Goal: Task Accomplishment & Management: Complete application form

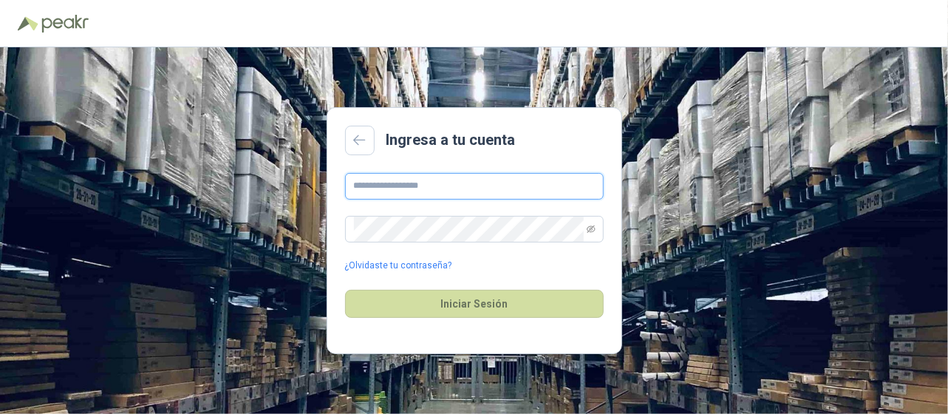
click at [530, 188] on input "text" at bounding box center [474, 186] width 259 height 27
type input "**********"
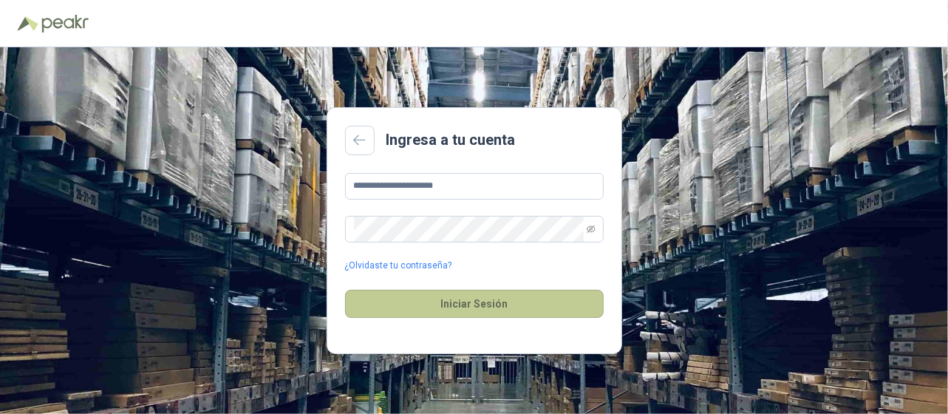
click at [479, 303] on button "Iniciar Sesión" at bounding box center [474, 304] width 259 height 28
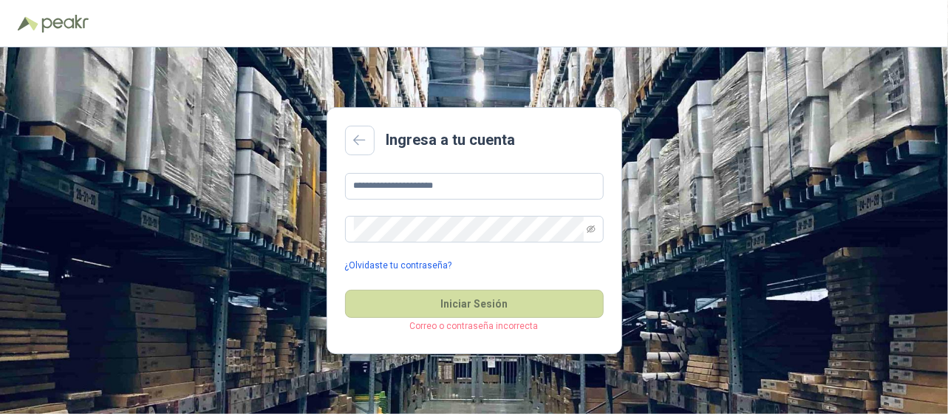
click at [430, 262] on link "¿Olvidaste tu contraseña?" at bounding box center [398, 266] width 107 height 14
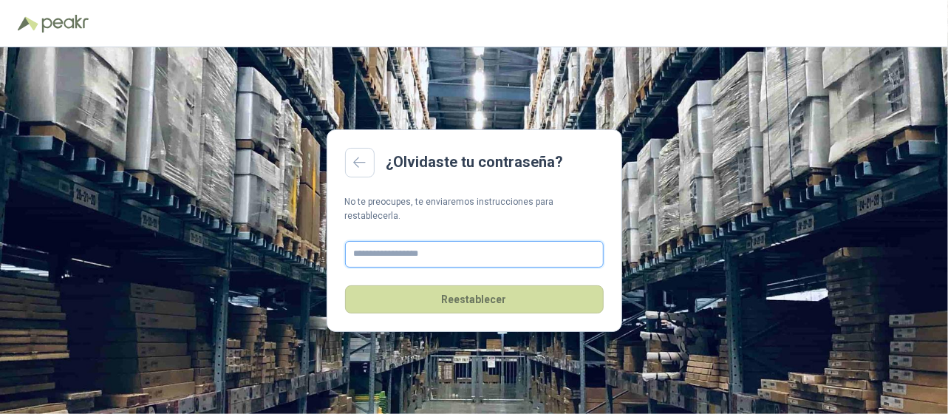
click at [422, 248] on input "text" at bounding box center [474, 254] width 259 height 27
type input "**********"
click at [345, 285] on button "Reestablecer" at bounding box center [474, 299] width 259 height 28
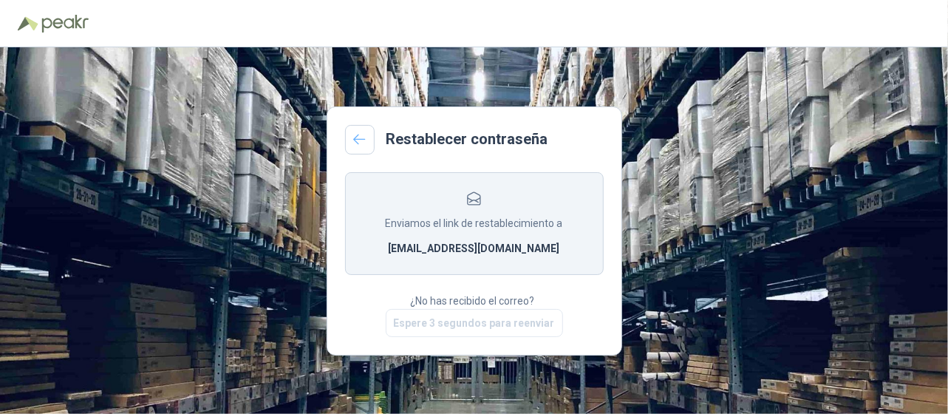
click at [356, 136] on icon at bounding box center [360, 140] width 12 height 10
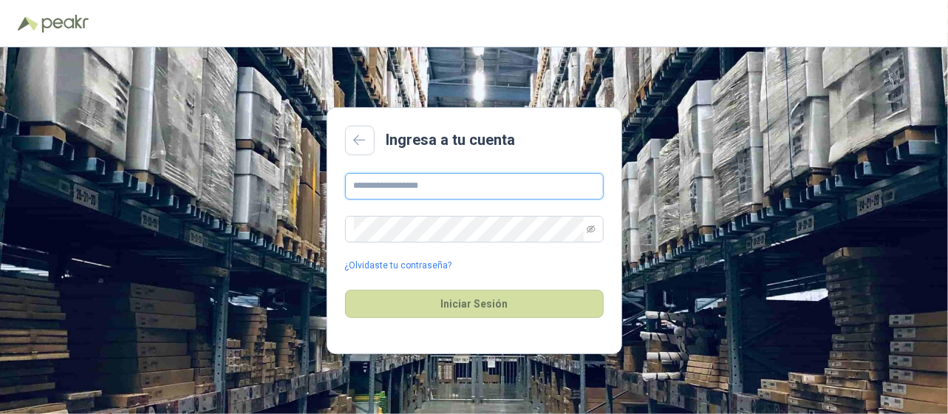
click at [406, 190] on input "text" at bounding box center [474, 186] width 259 height 27
type input "**********"
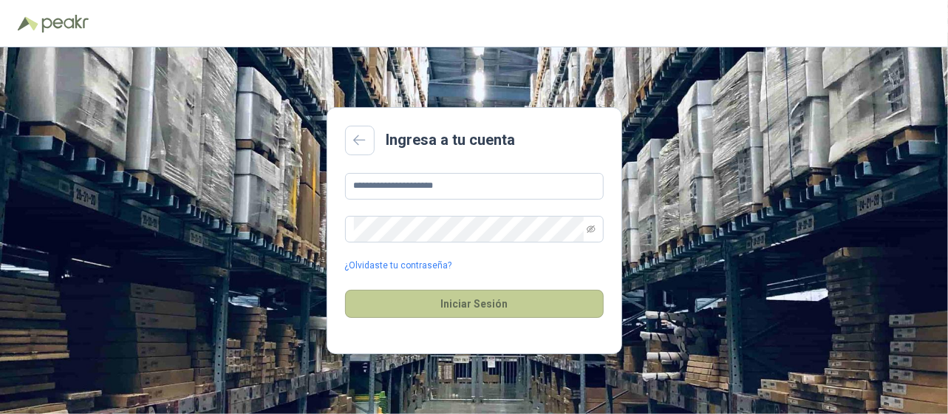
click at [489, 302] on button "Iniciar Sesión" at bounding box center [474, 304] width 259 height 28
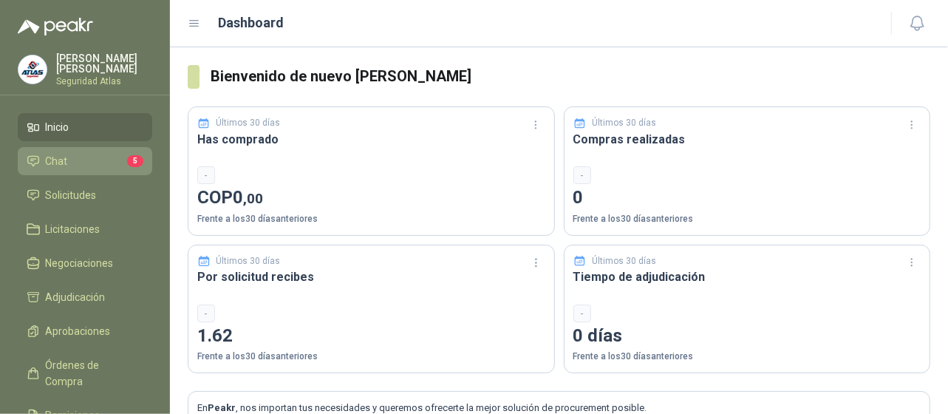
click at [82, 165] on li "Chat 5" at bounding box center [85, 161] width 117 height 16
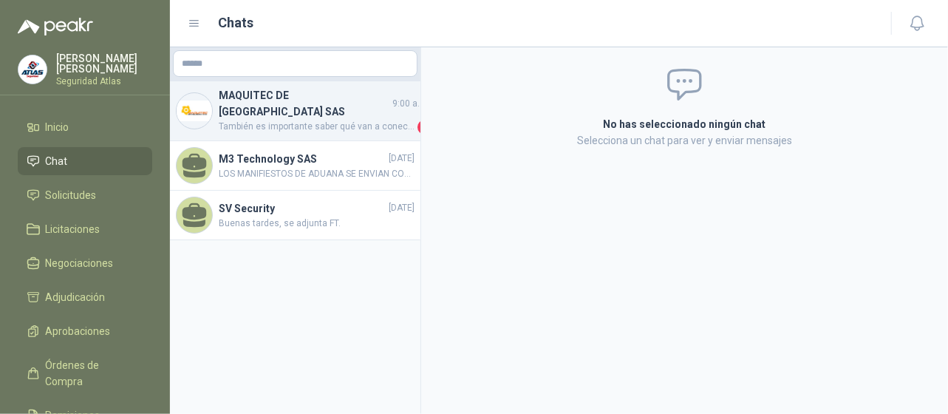
click at [254, 120] on span "También es importante saber qué van a conectar y si ya se realizó el estudio pr…" at bounding box center [317, 127] width 196 height 15
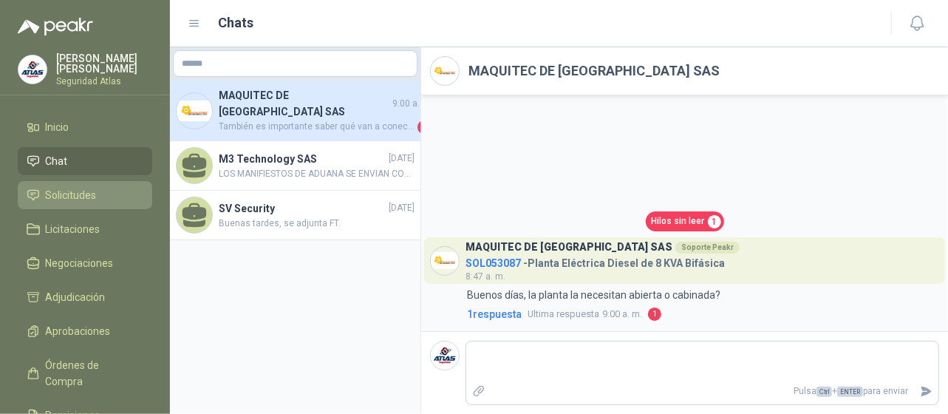
click at [93, 190] on span "Solicitudes" at bounding box center [71, 195] width 51 height 16
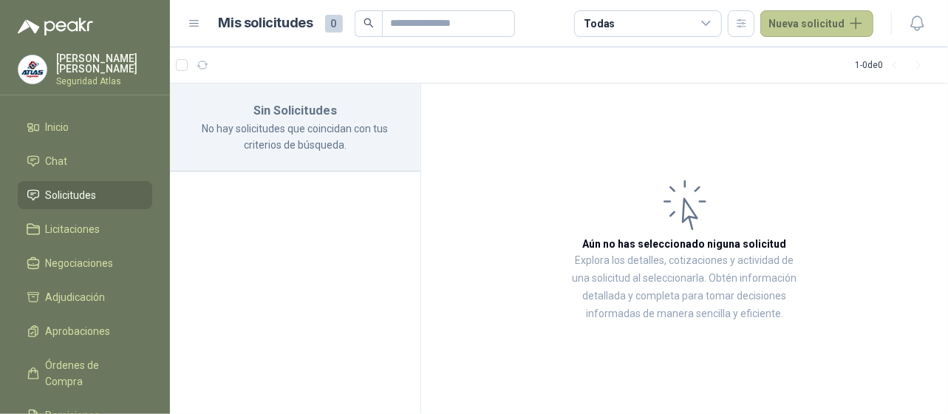
click at [864, 25] on button "Nueva solicitud" at bounding box center [817, 23] width 113 height 27
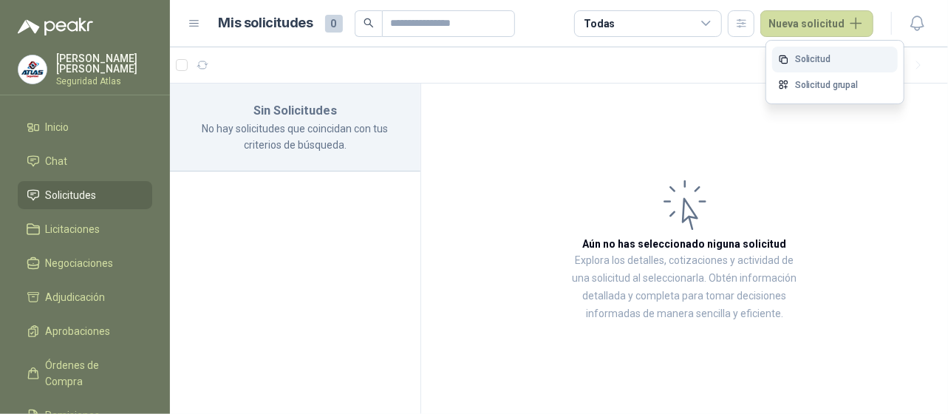
click at [809, 63] on link "Solicitud" at bounding box center [835, 60] width 126 height 26
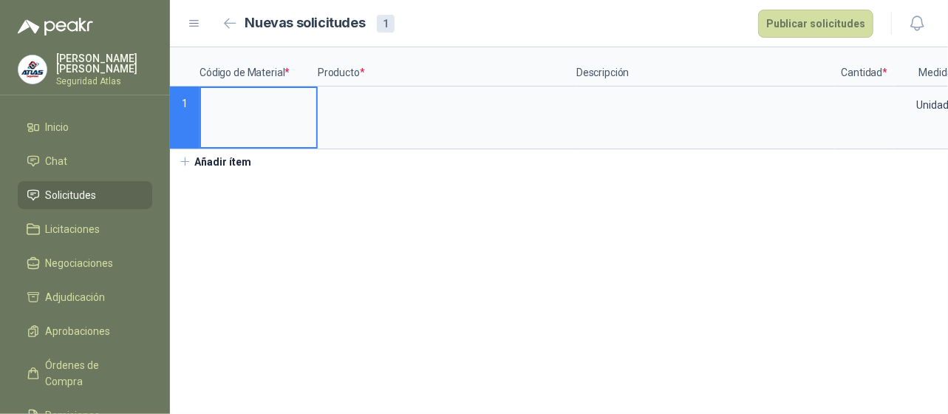
click at [260, 106] on input at bounding box center [258, 102] width 115 height 29
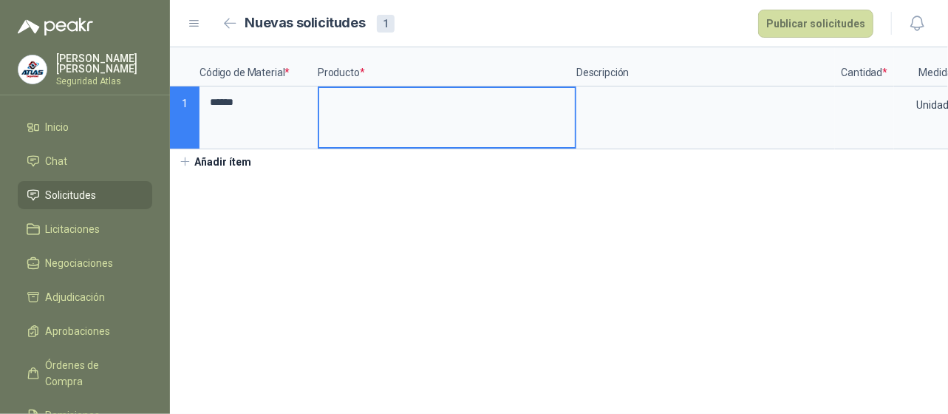
click at [351, 103] on input at bounding box center [447, 102] width 256 height 29
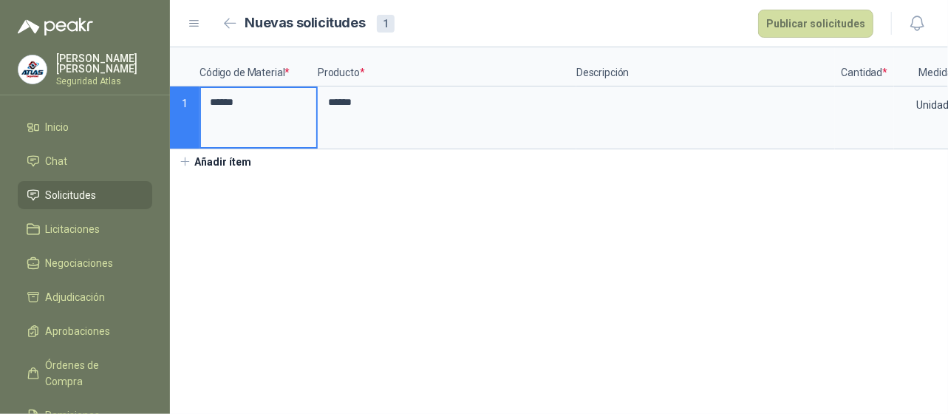
drag, startPoint x: 256, startPoint y: 104, endPoint x: 200, endPoint y: 94, distance: 57.1
click at [200, 94] on div "******" at bounding box center [259, 117] width 118 height 63
type input "*****"
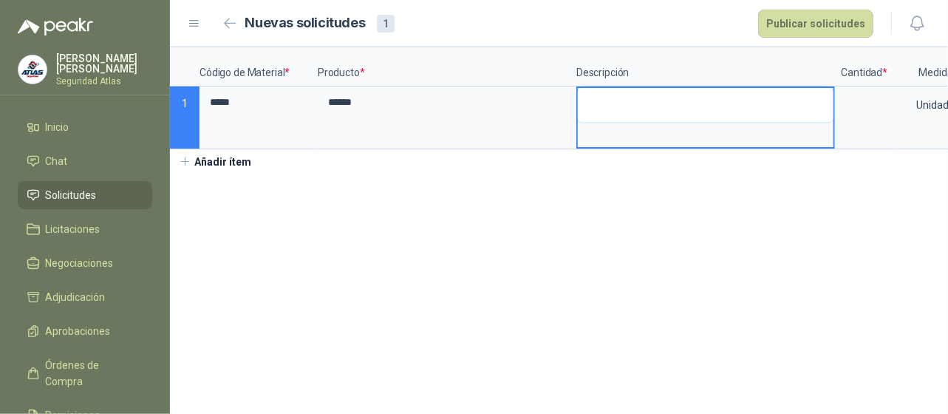
click at [624, 115] on textarea at bounding box center [706, 105] width 256 height 34
click at [662, 123] on textarea "**********" at bounding box center [706, 113] width 256 height 50
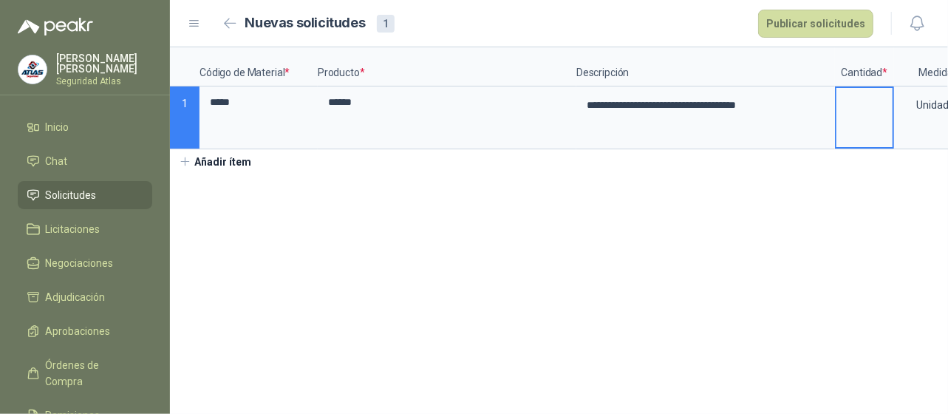
click at [859, 107] on input at bounding box center [865, 102] width 56 height 29
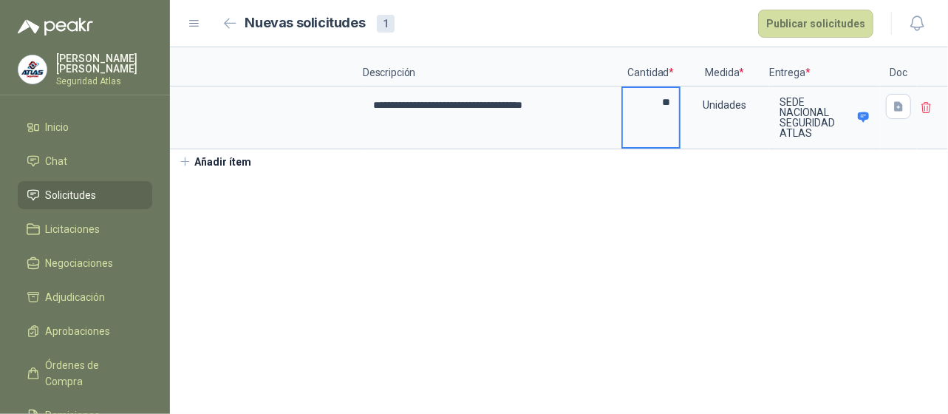
scroll to position [0, 219]
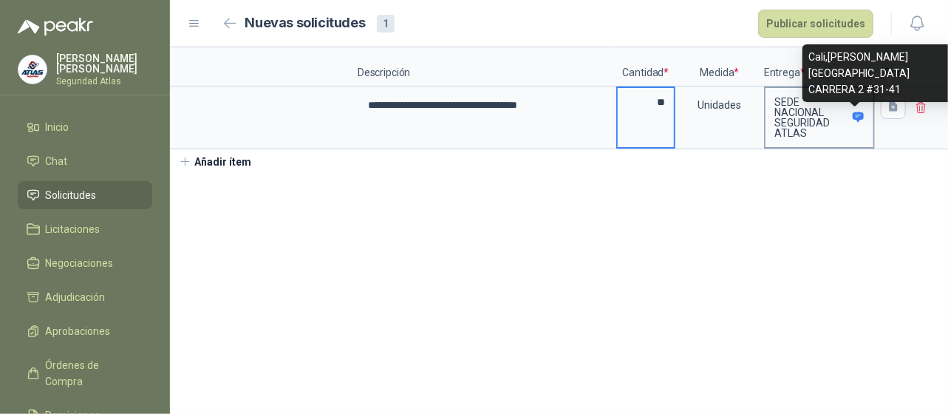
type input "**"
click at [857, 118] on icon at bounding box center [858, 117] width 11 height 10
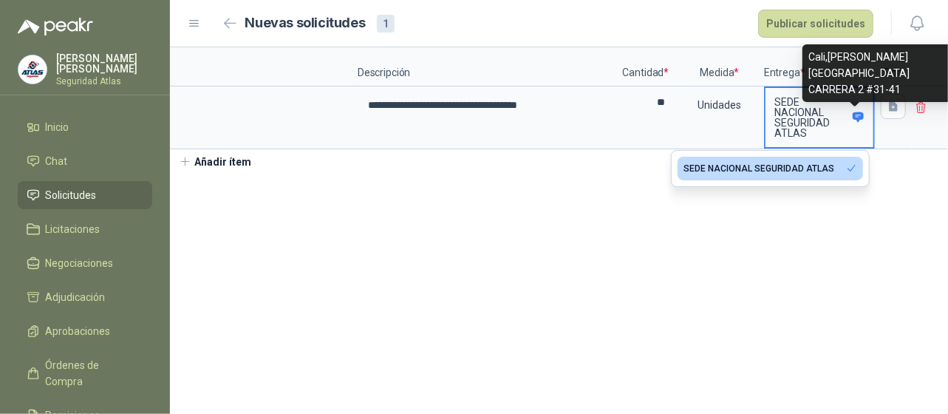
click at [857, 118] on icon at bounding box center [858, 117] width 11 height 10
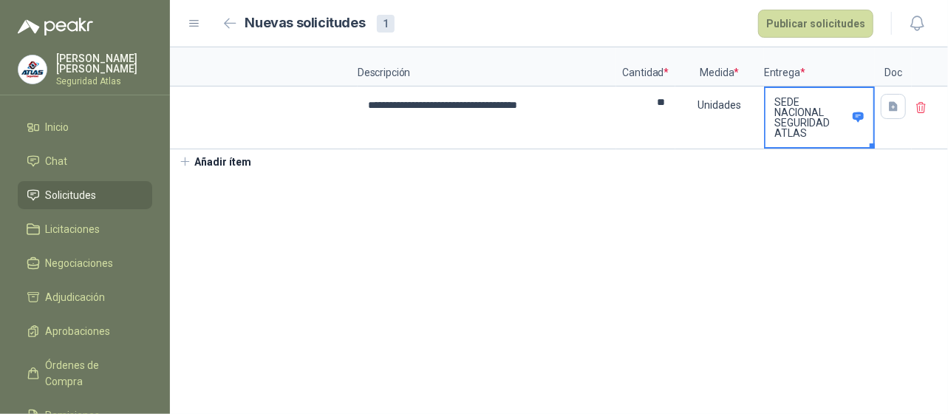
click at [870, 146] on button "Marker" at bounding box center [872, 145] width 5 height 5
click at [832, 128] on p "SEDE NACIONAL SEGURIDAD ATLAS" at bounding box center [811, 117] width 73 height 41
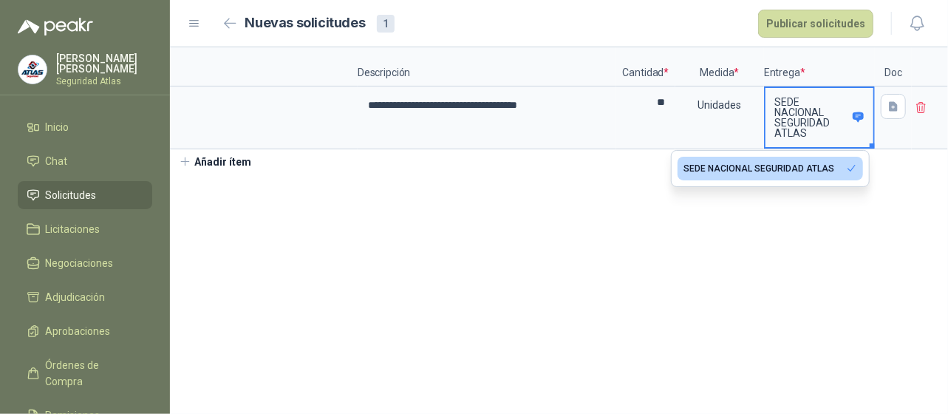
click at [851, 168] on icon "button" at bounding box center [851, 168] width 11 height 11
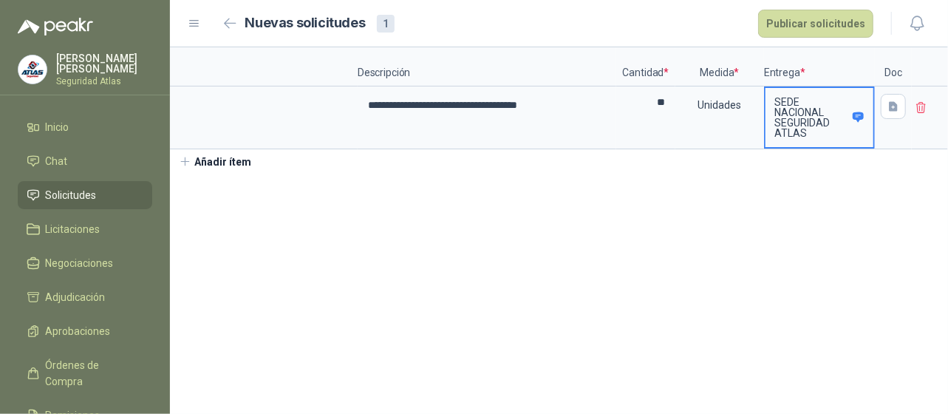
click at [191, 26] on icon at bounding box center [194, 24] width 9 height 6
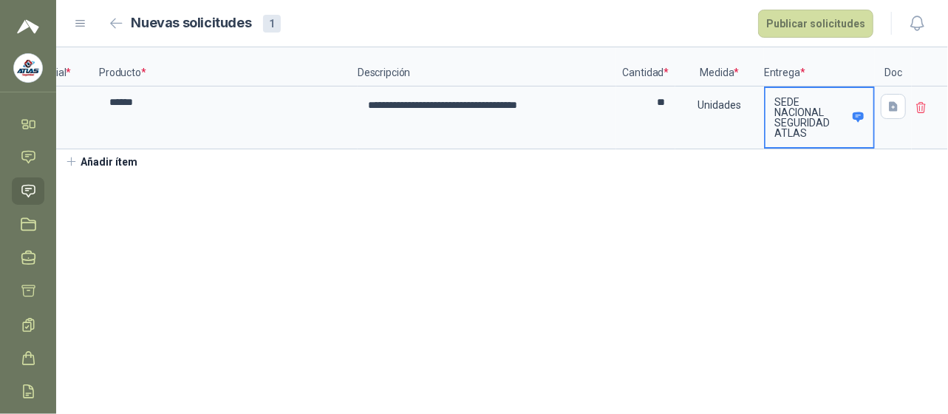
click at [83, 24] on icon at bounding box center [80, 23] width 13 height 13
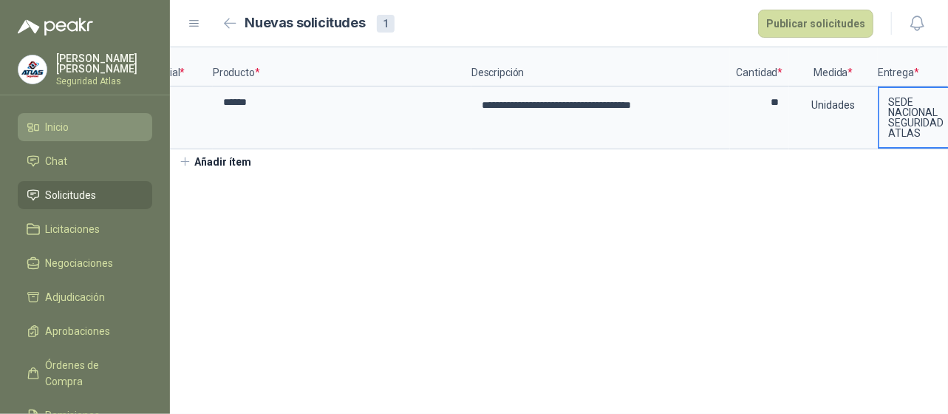
click at [62, 126] on span "Inicio" at bounding box center [58, 127] width 24 height 16
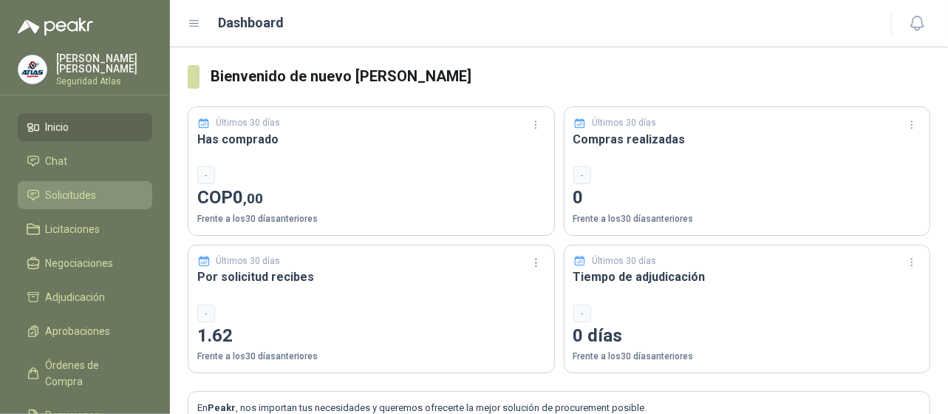
click at [114, 191] on li "Solicitudes" at bounding box center [85, 195] width 117 height 16
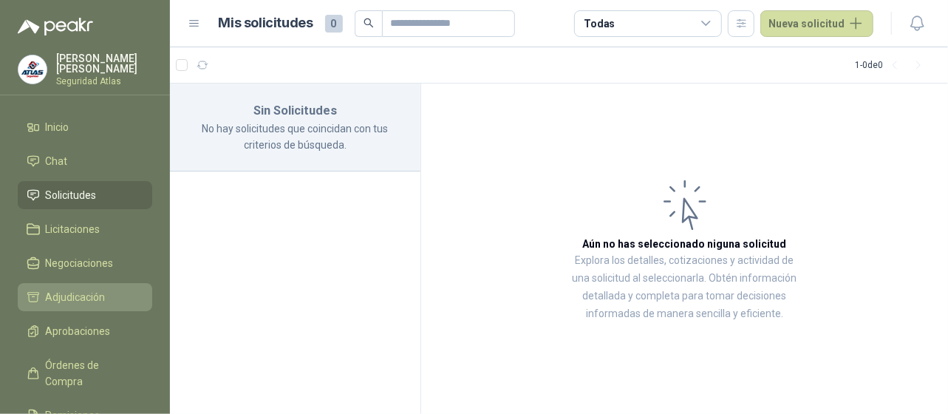
click at [121, 297] on li "Adjudicación" at bounding box center [85, 297] width 117 height 16
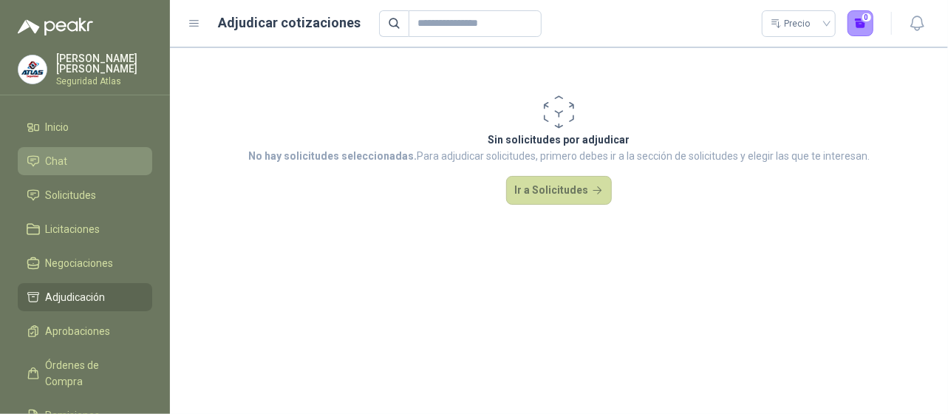
click at [67, 154] on li "Chat" at bounding box center [85, 161] width 117 height 16
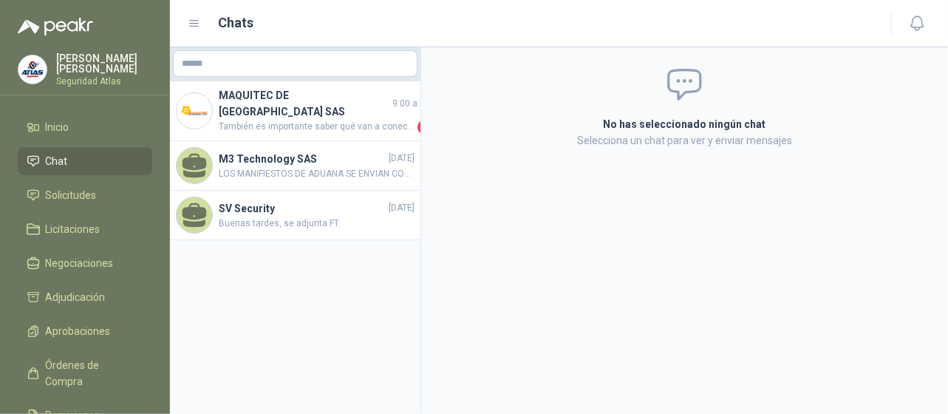
click at [196, 25] on icon at bounding box center [194, 23] width 13 height 13
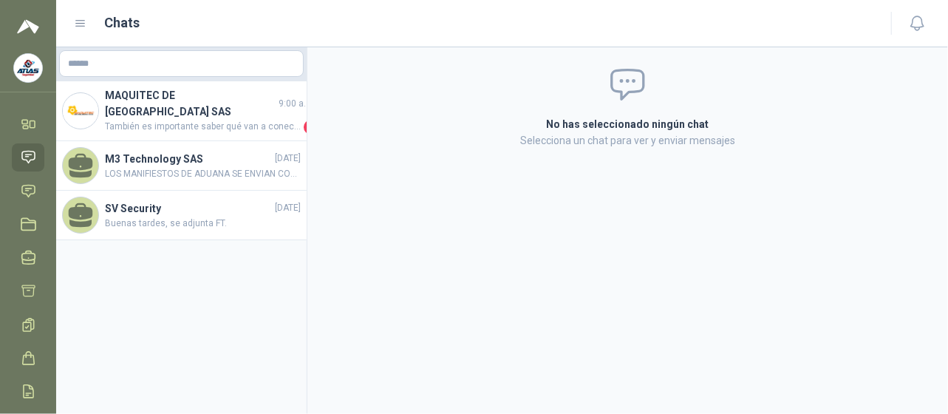
click at [83, 25] on icon at bounding box center [80, 23] width 13 height 13
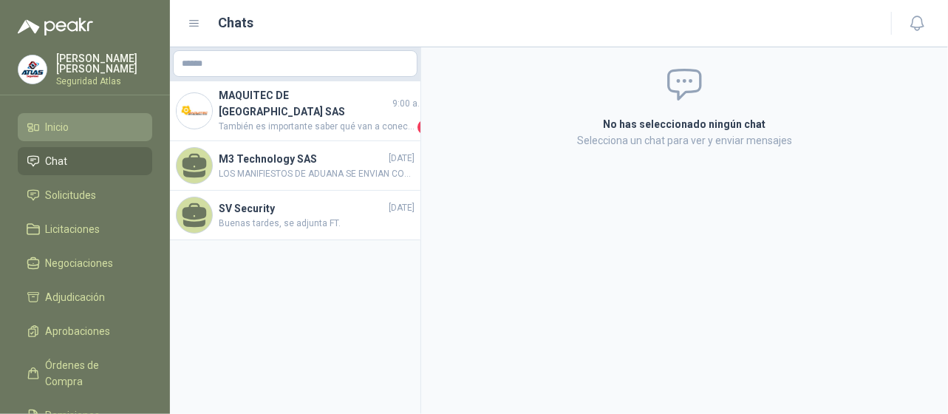
click at [44, 120] on li "Inicio" at bounding box center [85, 127] width 117 height 16
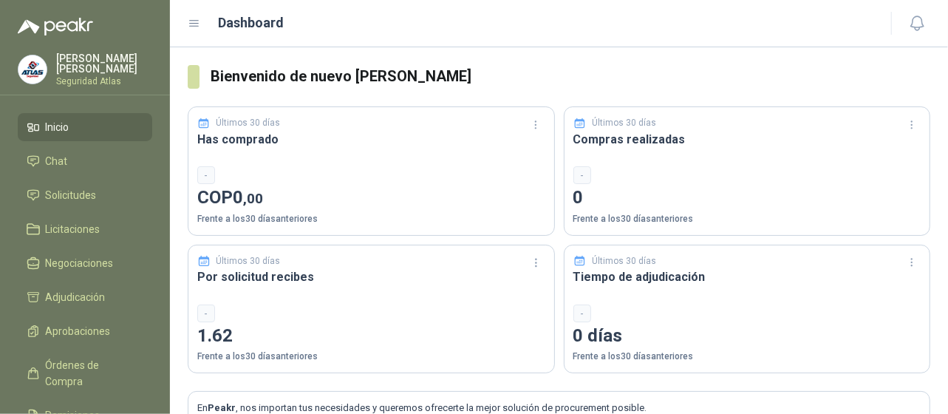
click at [198, 29] on icon at bounding box center [194, 23] width 13 height 13
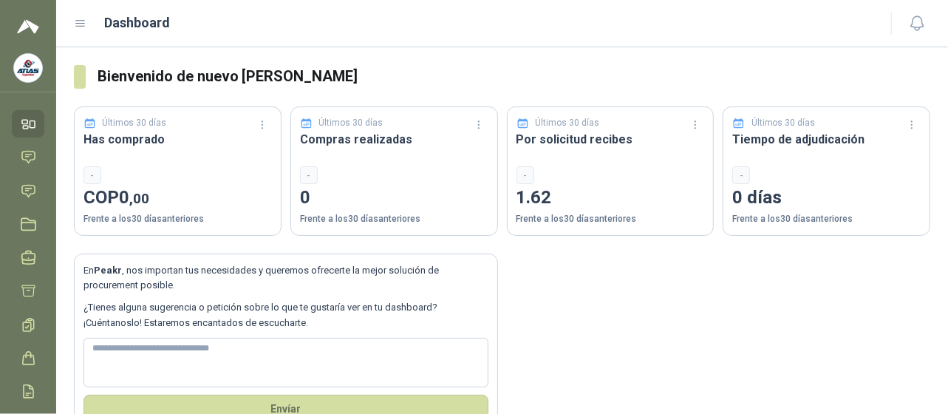
click at [86, 27] on icon at bounding box center [80, 23] width 13 height 13
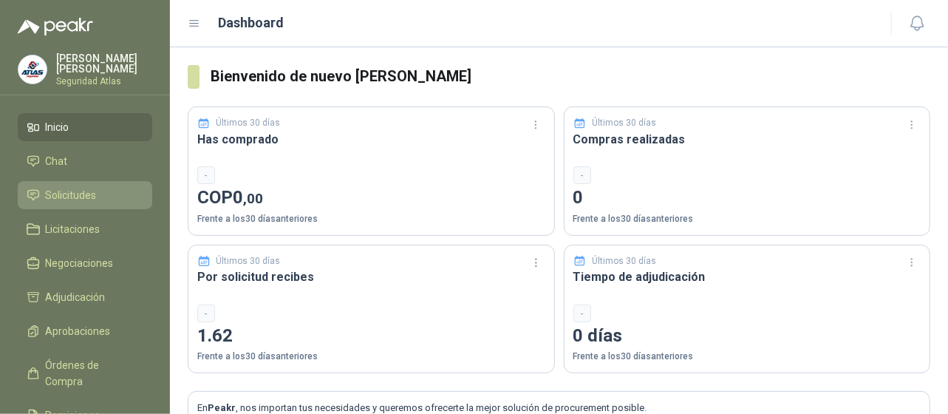
click at [72, 191] on span "Solicitudes" at bounding box center [71, 195] width 51 height 16
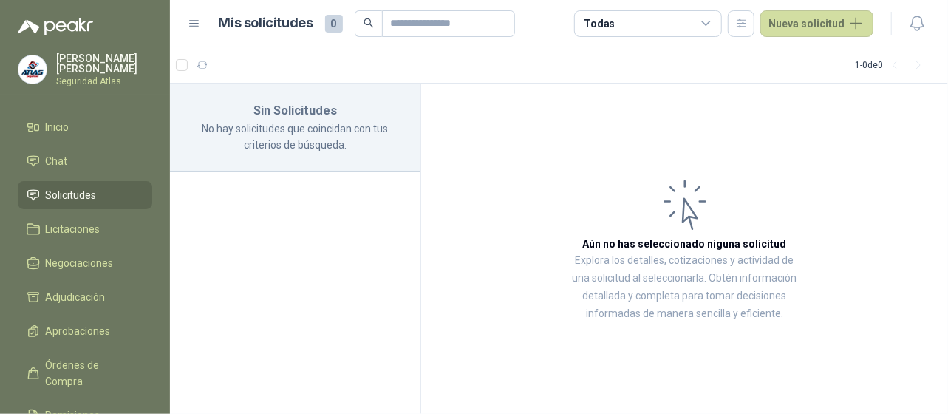
click at [713, 26] on icon at bounding box center [706, 23] width 13 height 13
click at [748, 30] on button "button" at bounding box center [741, 23] width 27 height 27
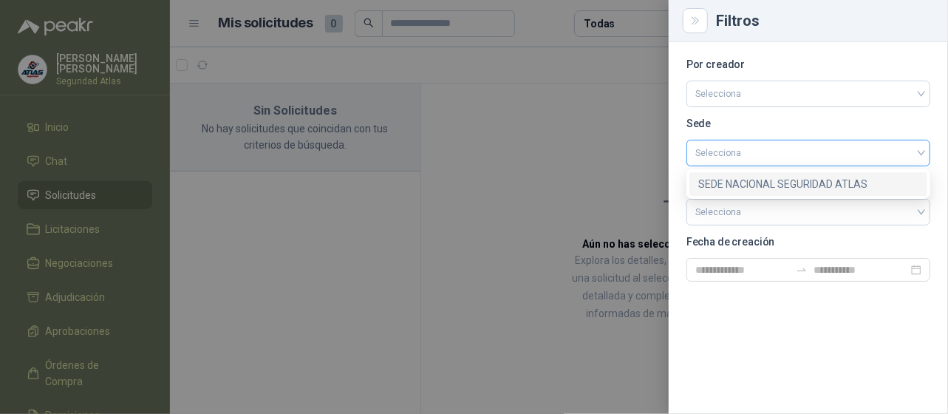
click at [925, 157] on div "Selecciona" at bounding box center [809, 153] width 244 height 27
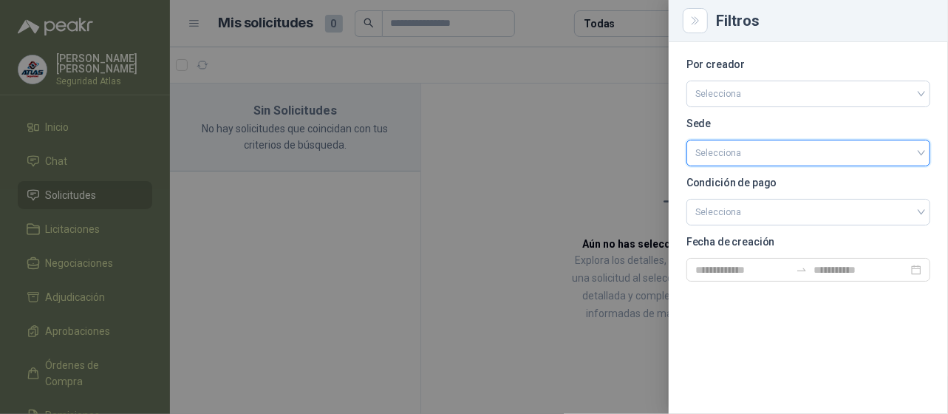
click at [925, 157] on div "Selecciona" at bounding box center [809, 153] width 244 height 27
click at [656, 172] on div at bounding box center [474, 207] width 948 height 414
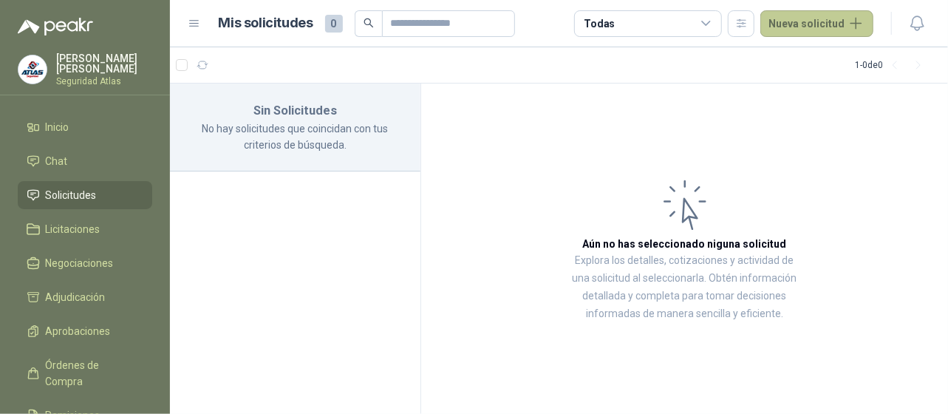
click at [866, 24] on button "Nueva solicitud" at bounding box center [817, 23] width 113 height 27
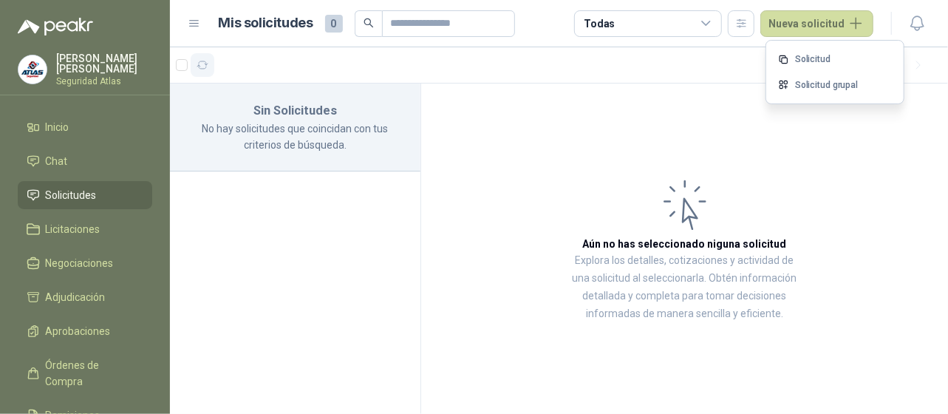
click at [203, 64] on icon "button" at bounding box center [203, 65] width 13 height 13
click at [190, 68] on div at bounding box center [195, 65] width 38 height 24
